Goal: Information Seeking & Learning: Learn about a topic

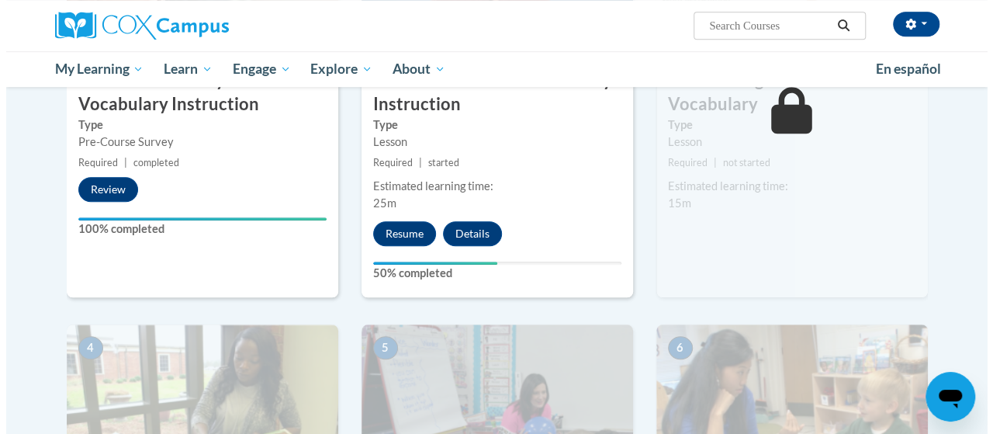
scroll to position [532, 0]
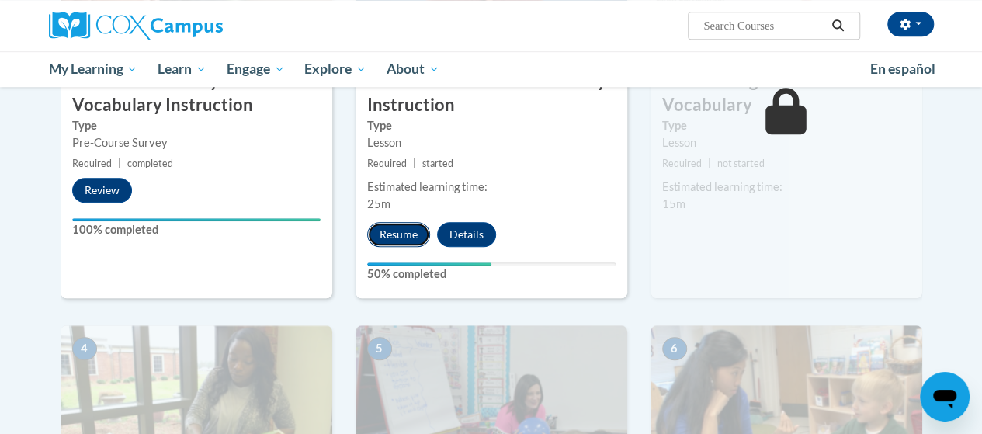
click at [390, 229] on button "Resume" at bounding box center [398, 234] width 63 height 25
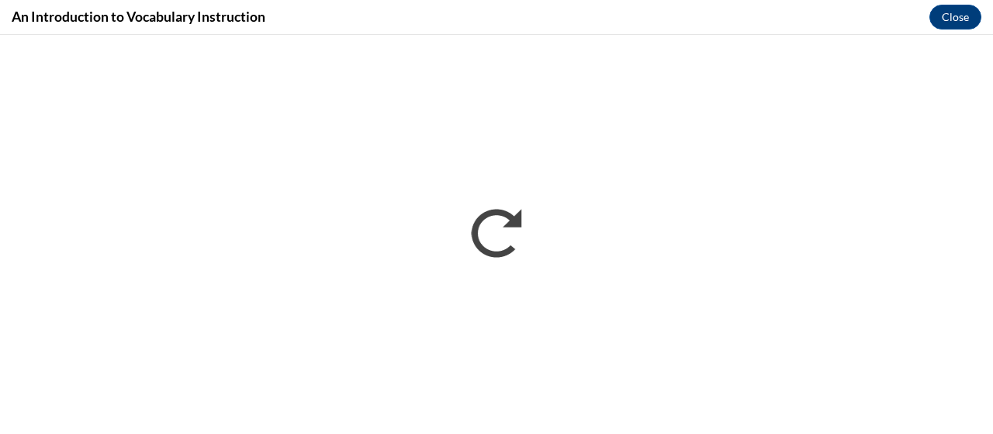
scroll to position [0, 0]
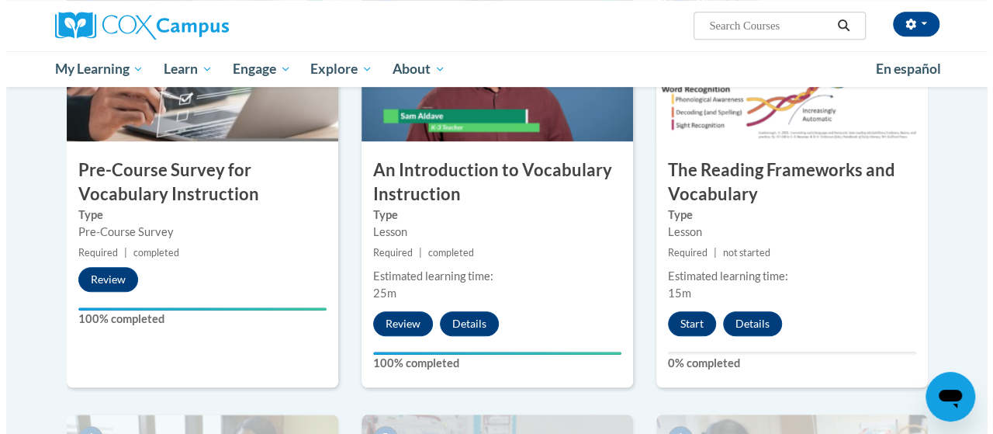
scroll to position [476, 0]
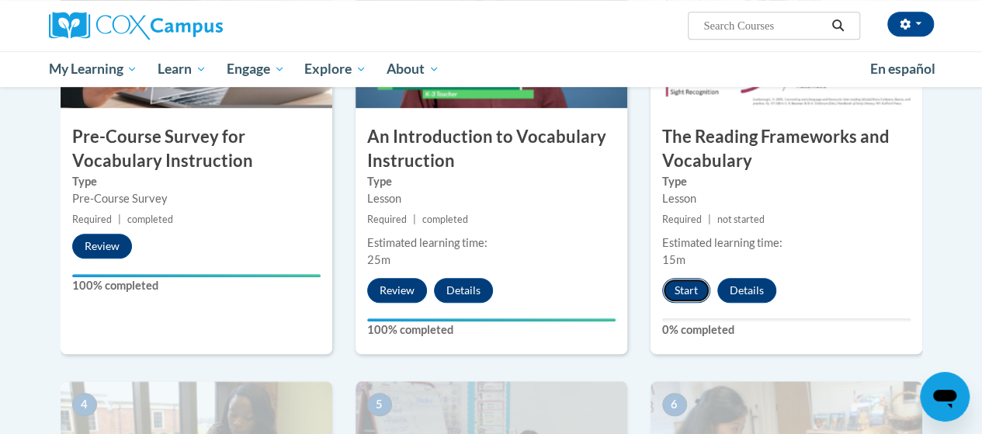
click at [679, 296] on button "Start" at bounding box center [686, 290] width 48 height 25
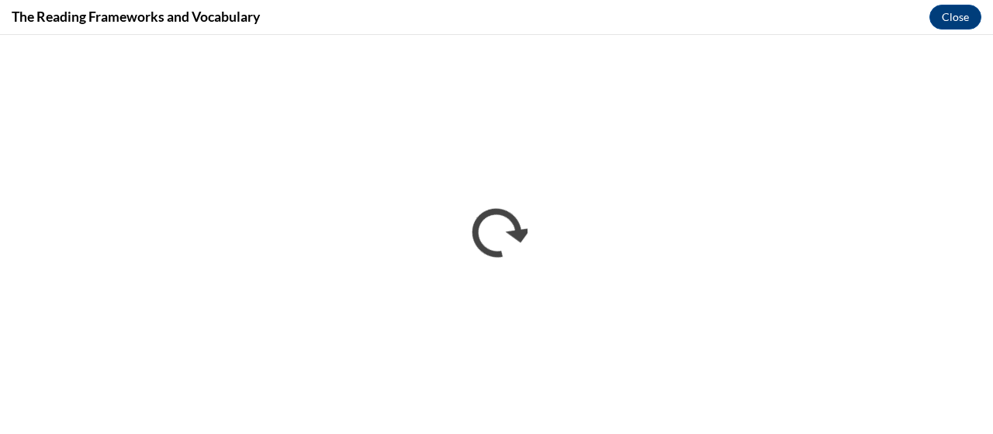
scroll to position [0, 0]
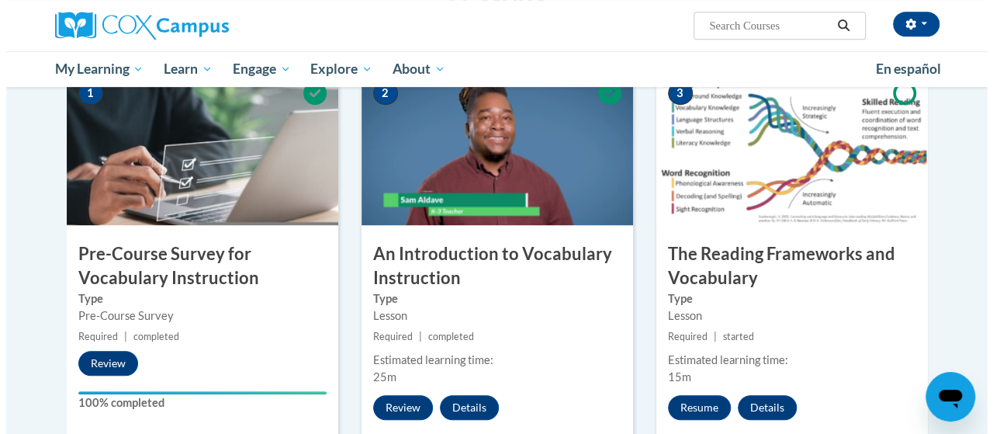
scroll to position [477, 0]
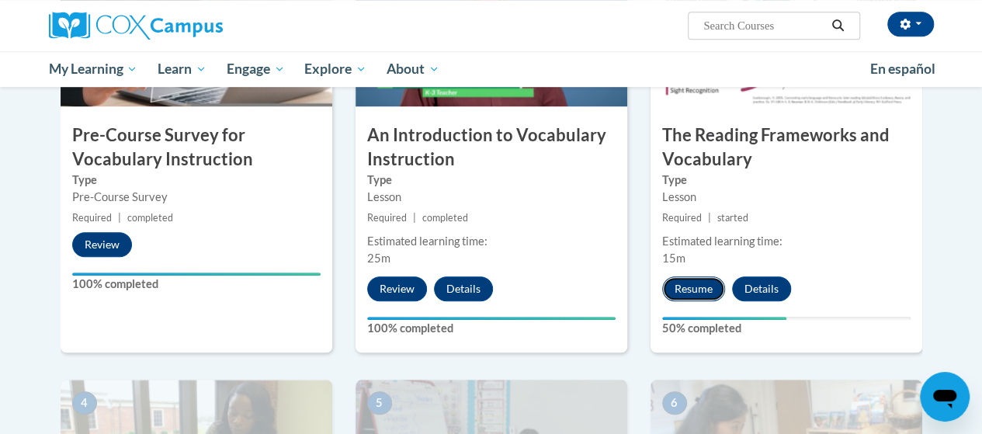
click at [700, 293] on button "Resume" at bounding box center [693, 288] width 63 height 25
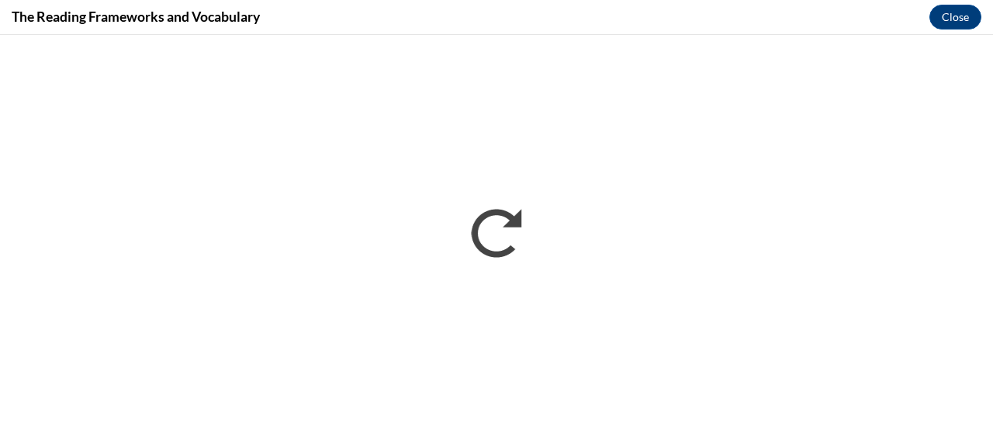
scroll to position [0, 0]
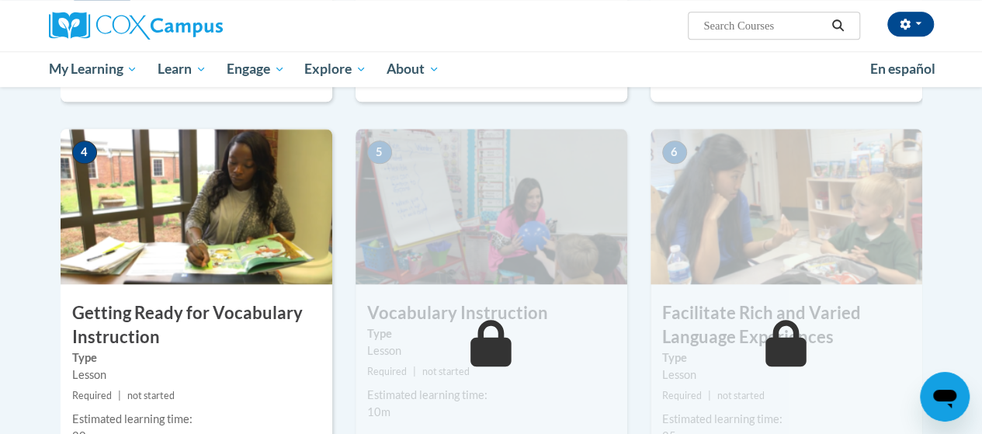
scroll to position [726, 0]
